Goal: Check status: Check status

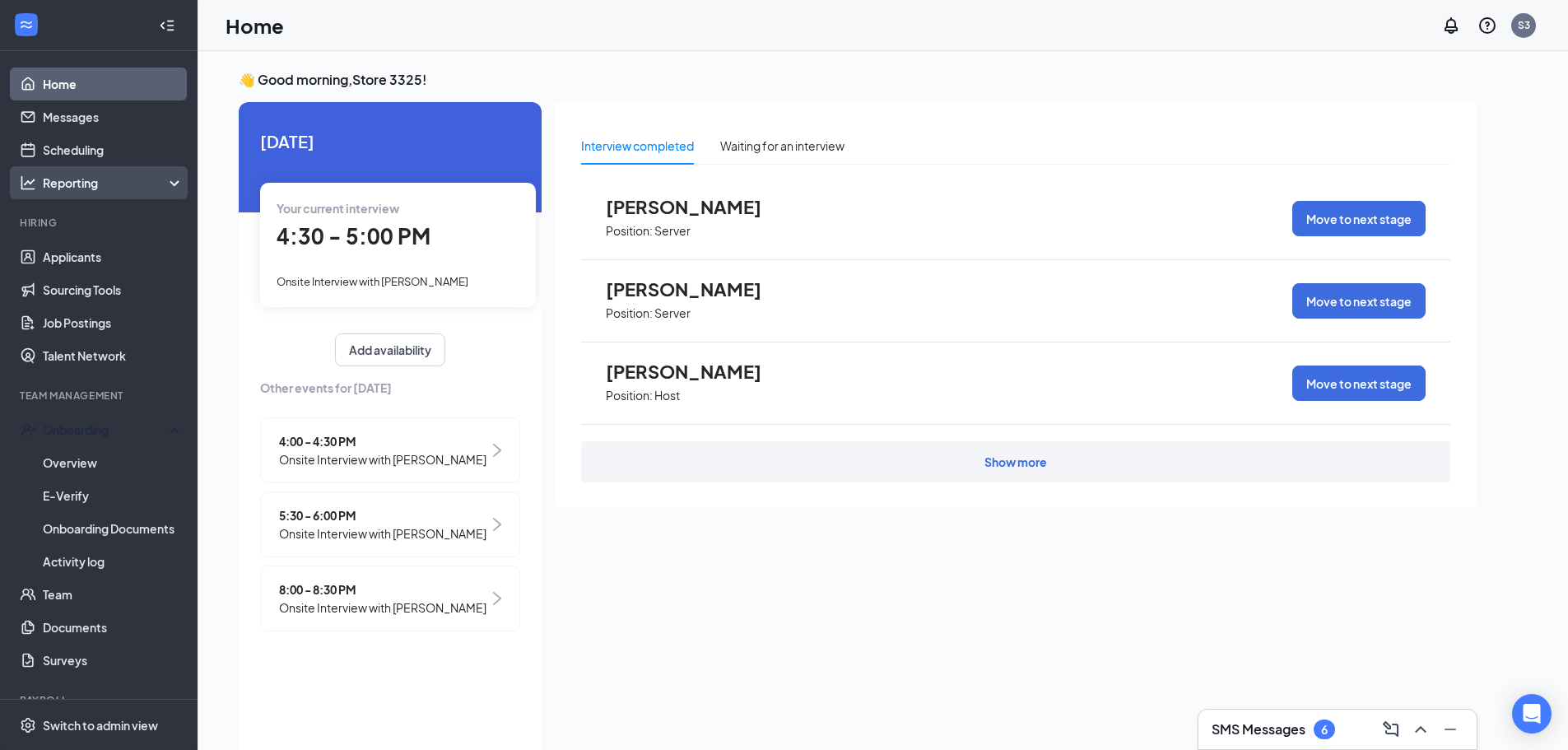
scroll to position [34, 0]
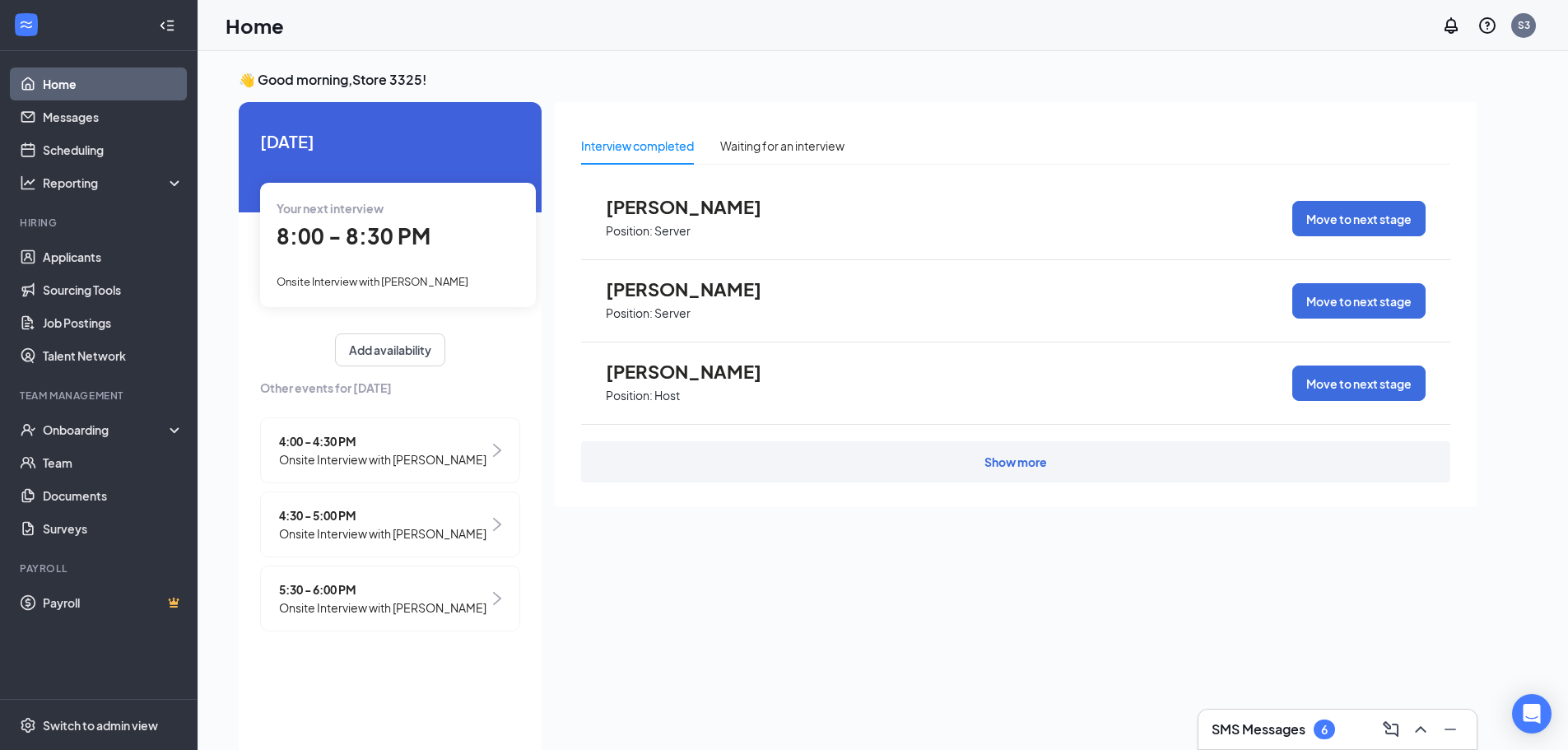
click at [435, 276] on span "Onsite Interview with [PERSON_NAME]" at bounding box center [373, 281] width 192 height 14
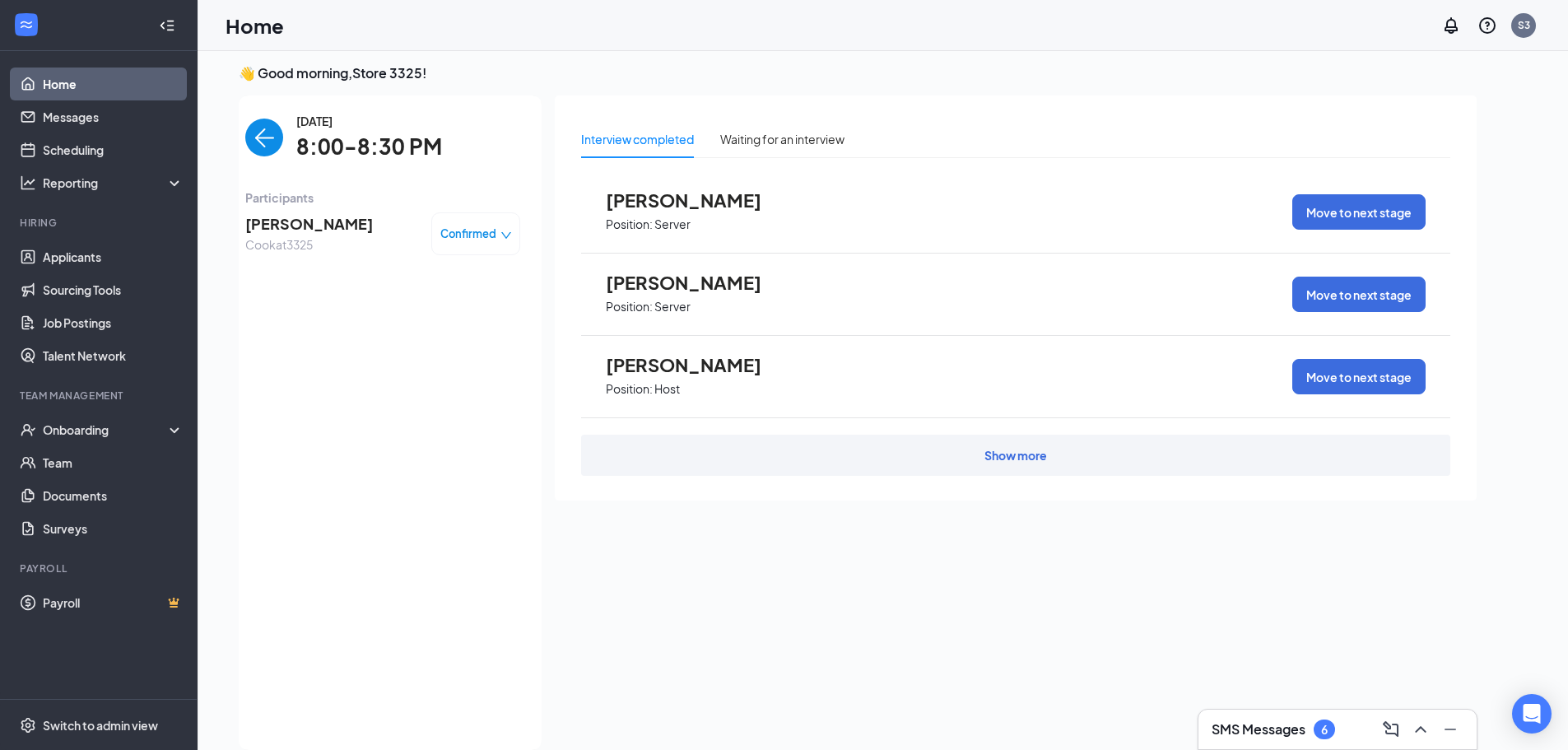
click at [275, 144] on img "back-button" at bounding box center [264, 138] width 38 height 38
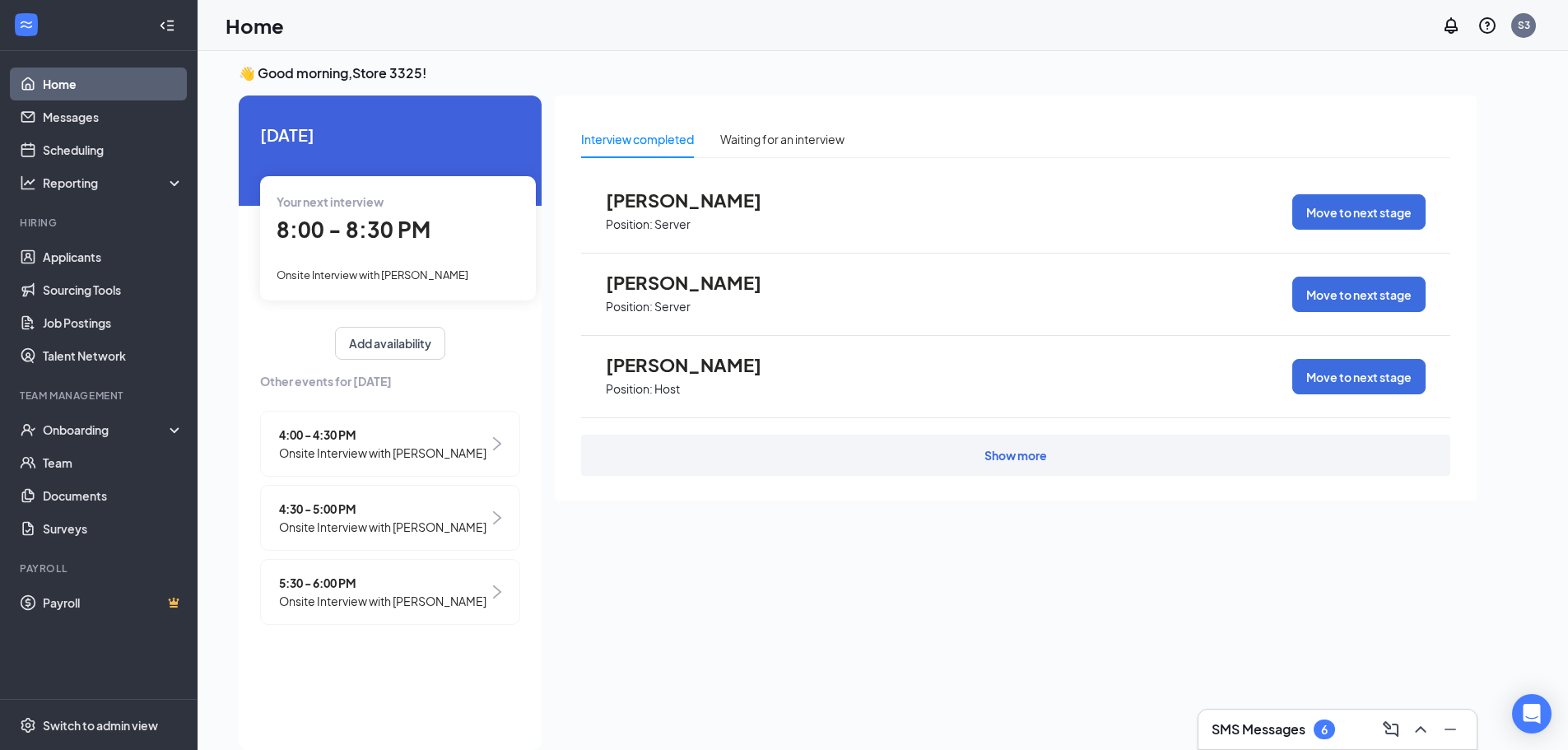
click at [464, 513] on span "4:30 - 5:00 PM" at bounding box center [383, 509] width 207 height 18
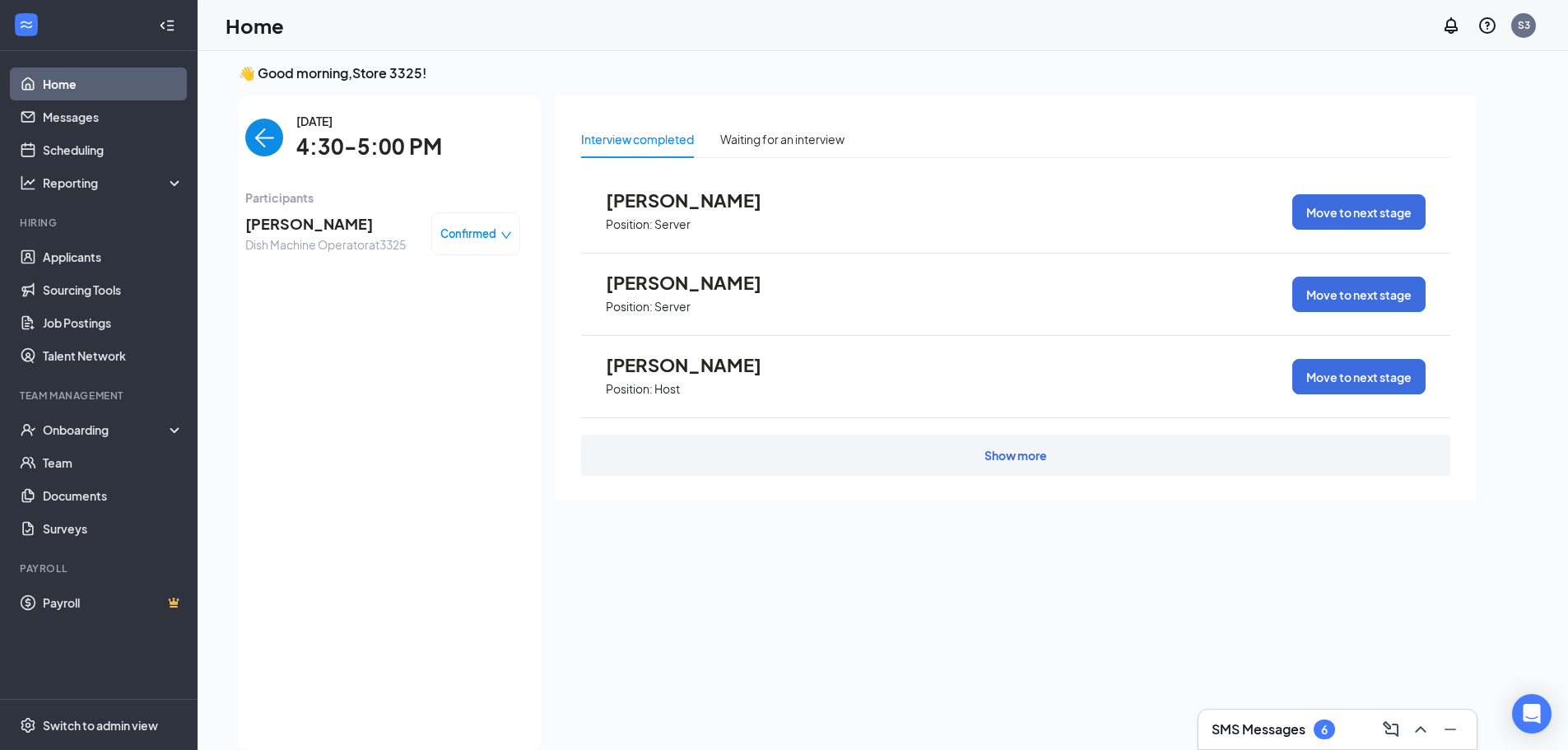
click at [260, 137] on img "back-button" at bounding box center [264, 138] width 38 height 38
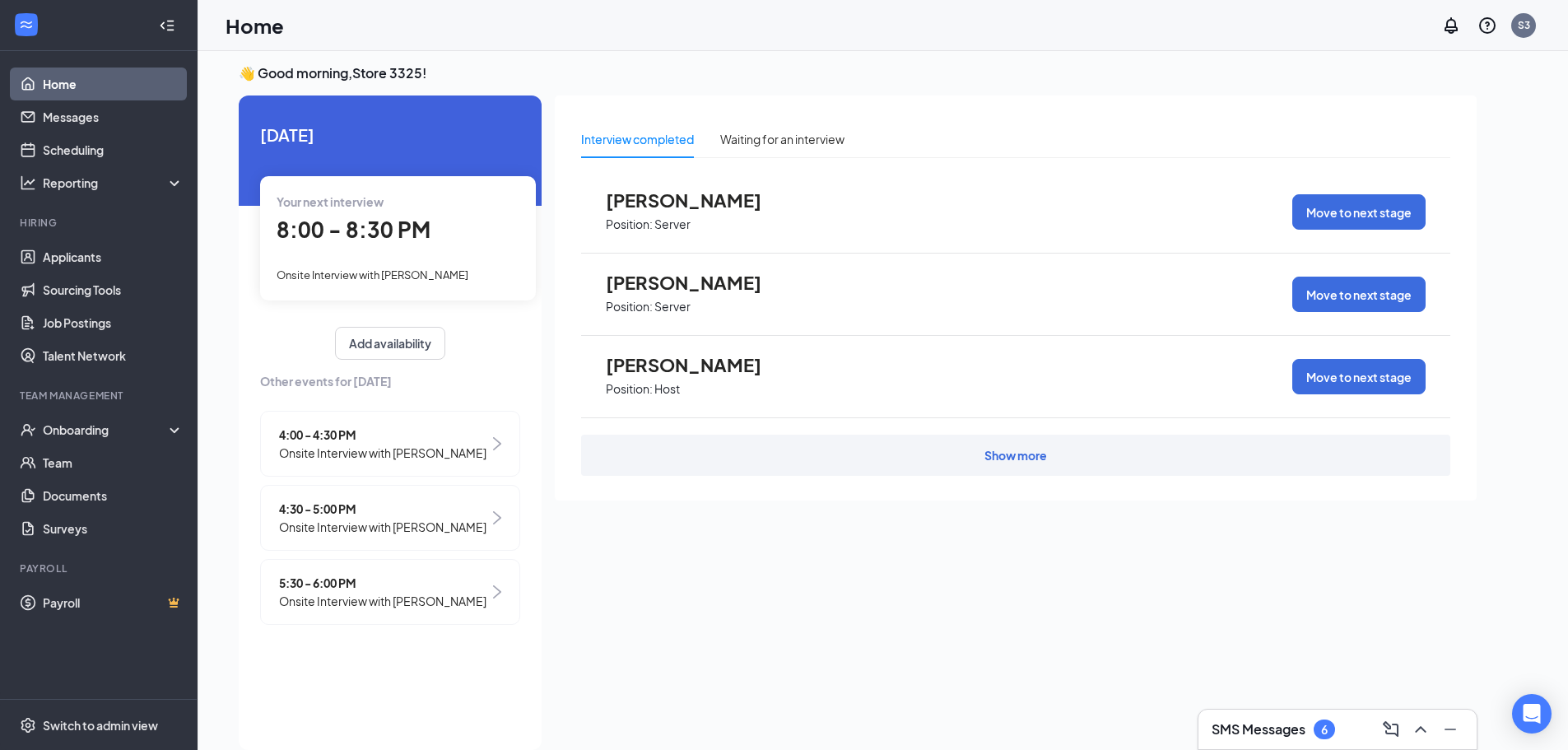
click at [424, 611] on span "Onsite Interview with [PERSON_NAME]" at bounding box center [383, 602] width 207 height 18
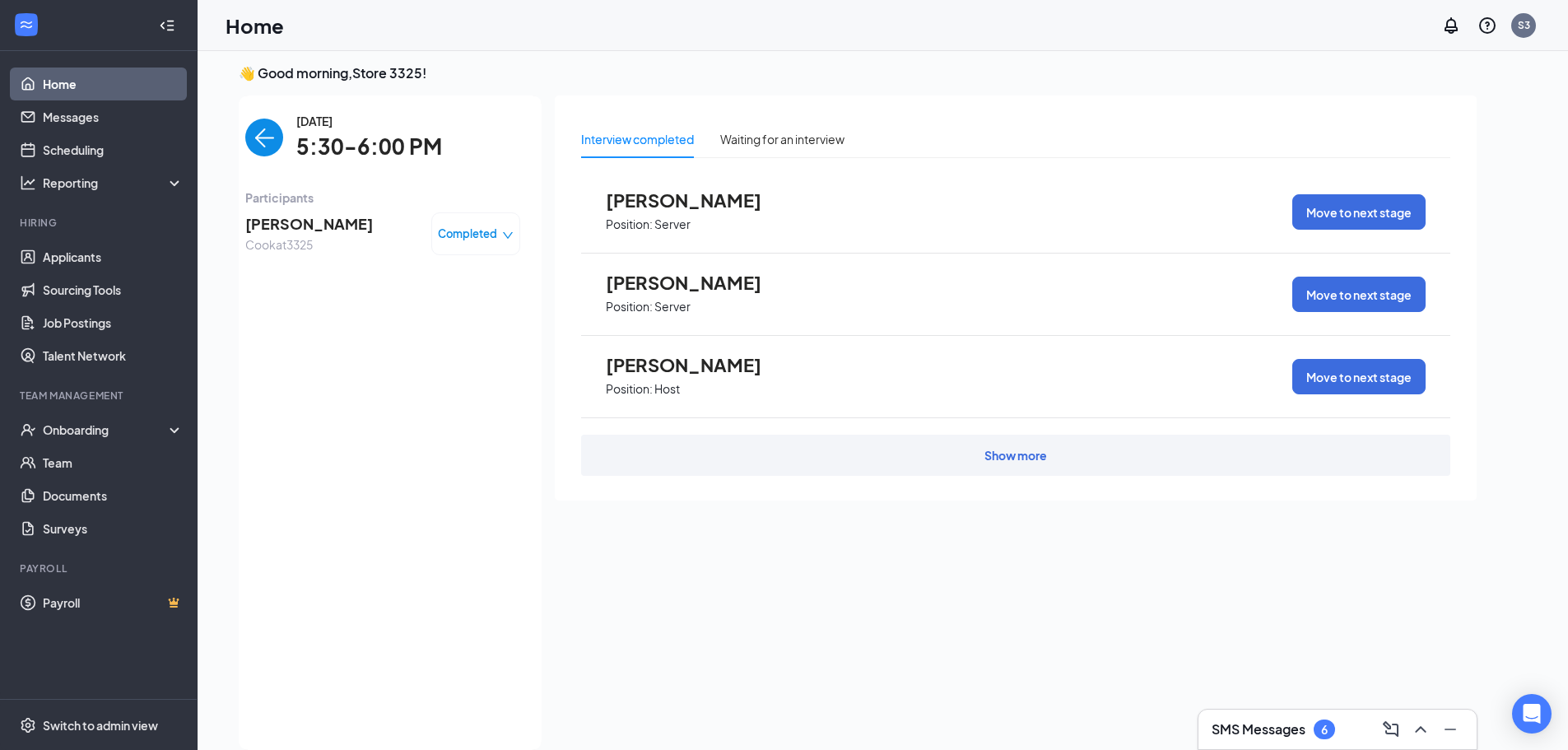
click at [259, 140] on img "back-button" at bounding box center [264, 138] width 38 height 38
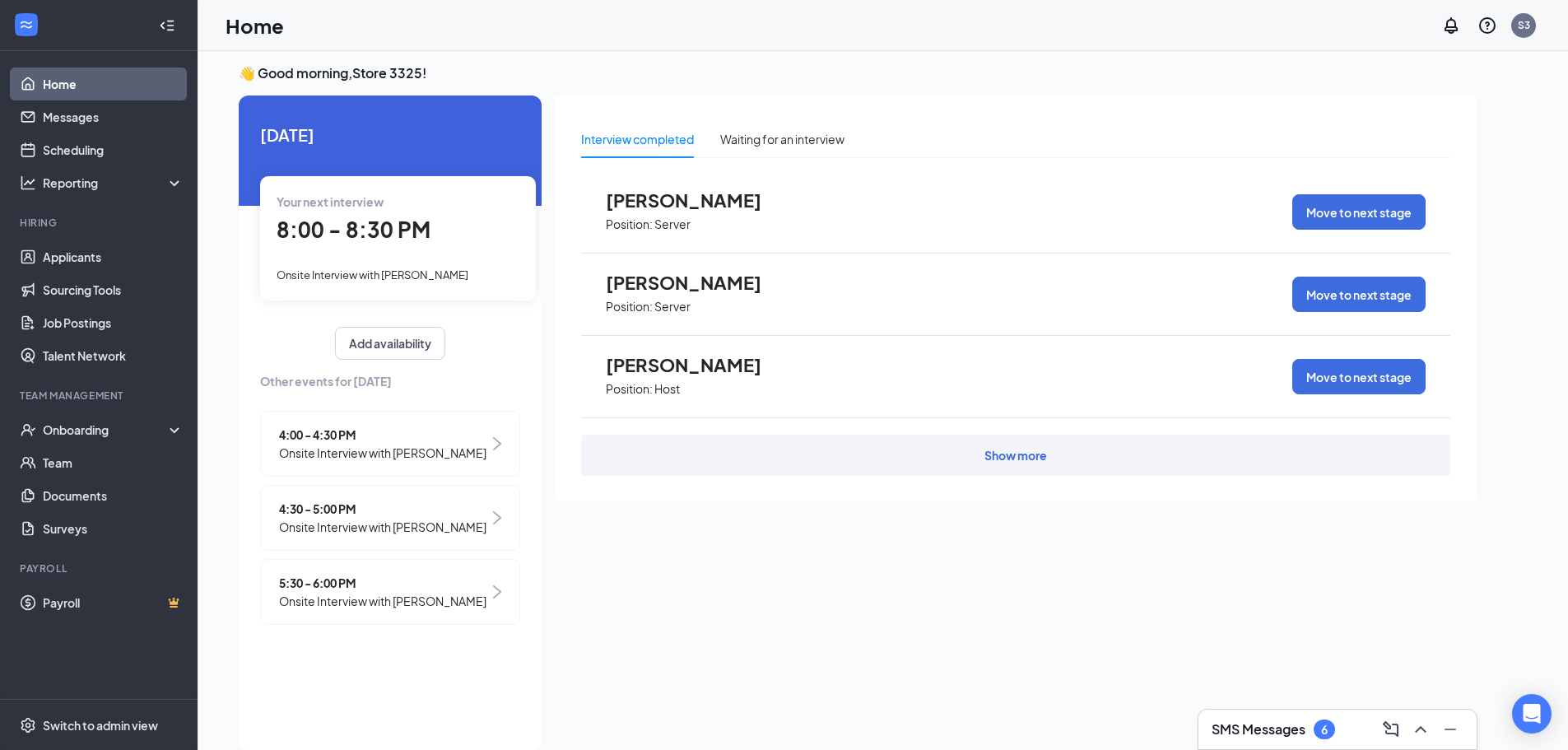
click at [345, 248] on div "Your next interview 8:00 - 8:30 PM Onsite Interview with Jared Norman" at bounding box center [398, 238] width 276 height 124
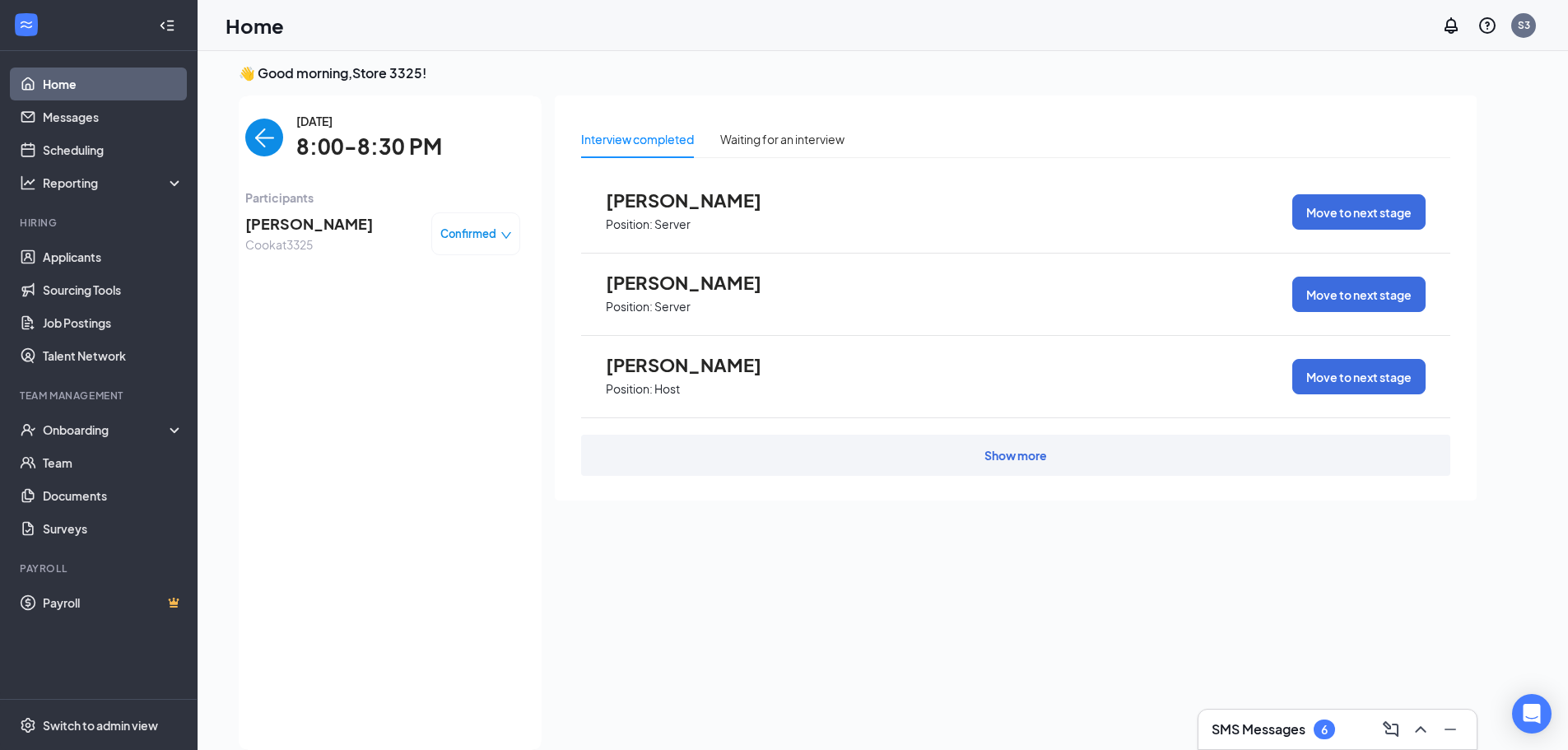
click at [269, 137] on img "back-button" at bounding box center [264, 138] width 38 height 38
